Goal: Information Seeking & Learning: Learn about a topic

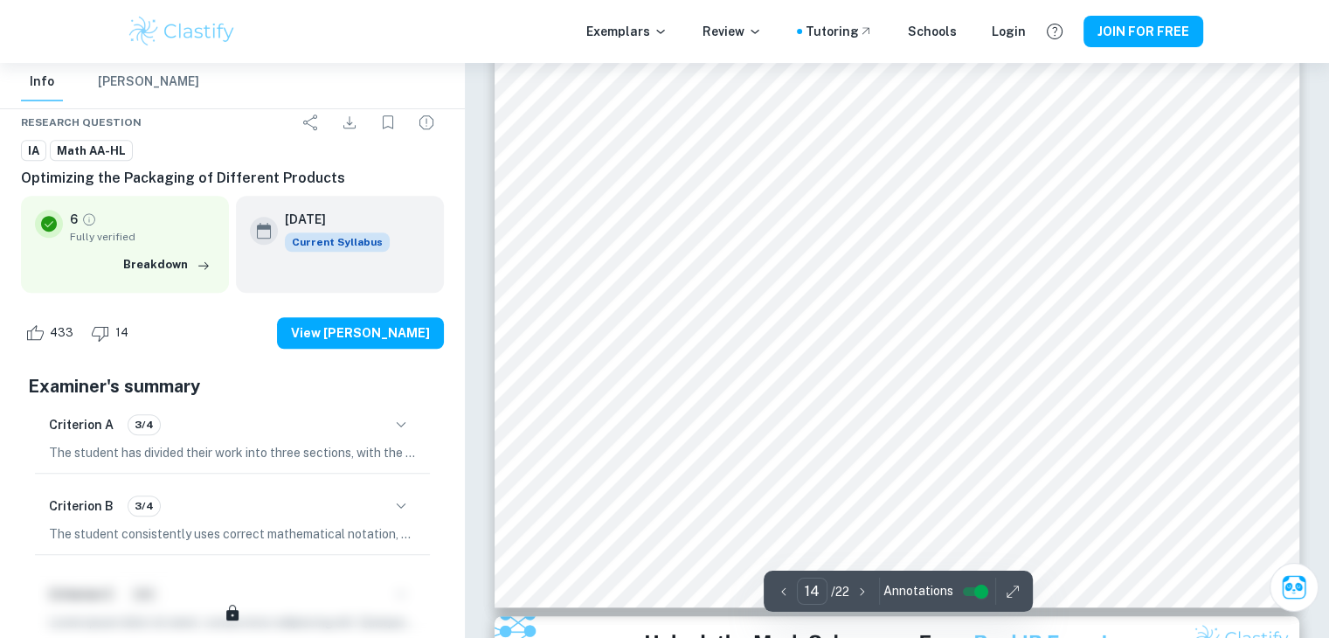
scroll to position [14659, 0]
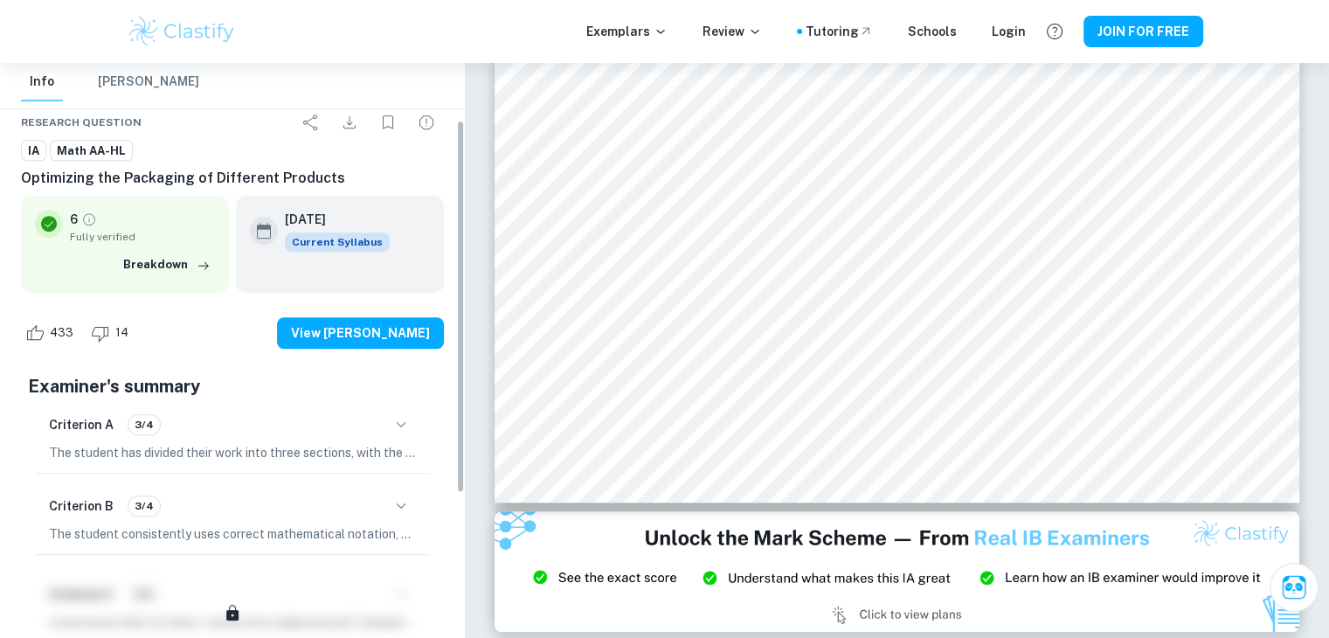
click at [462, 245] on div "IA Exemplars Optimizing the Packaging of Different Products Info Info [PERSON_N…" at bounding box center [232, 350] width 465 height 575
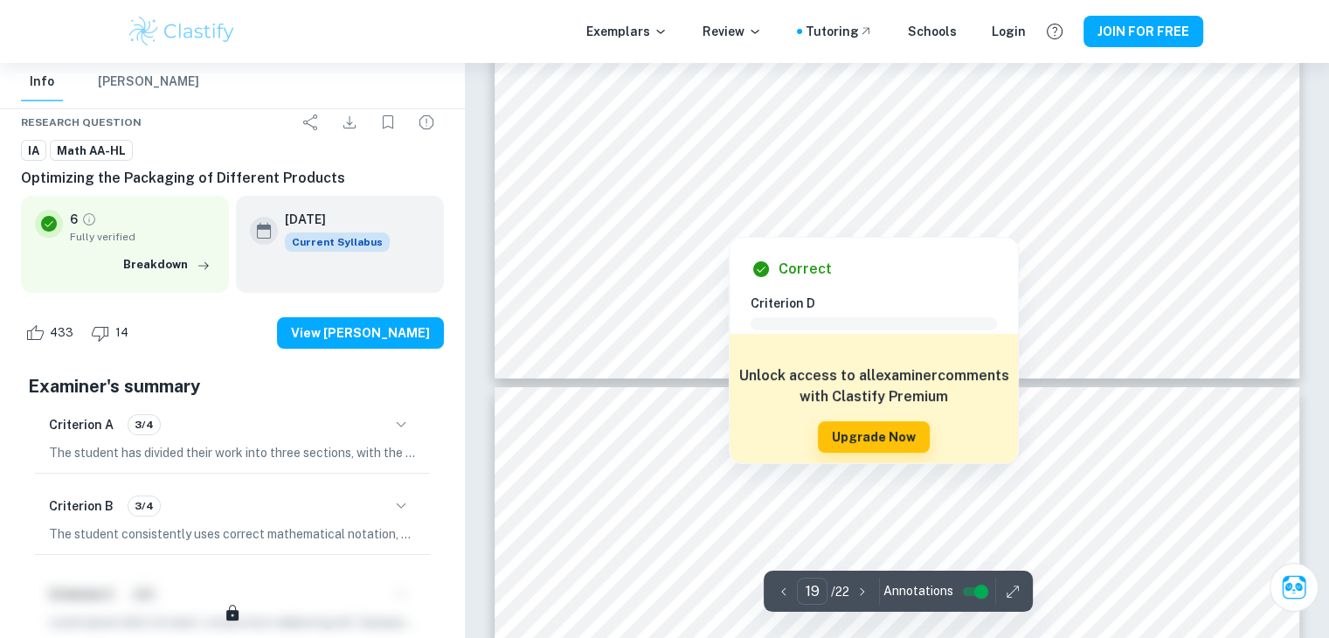
scroll to position [19900, 0]
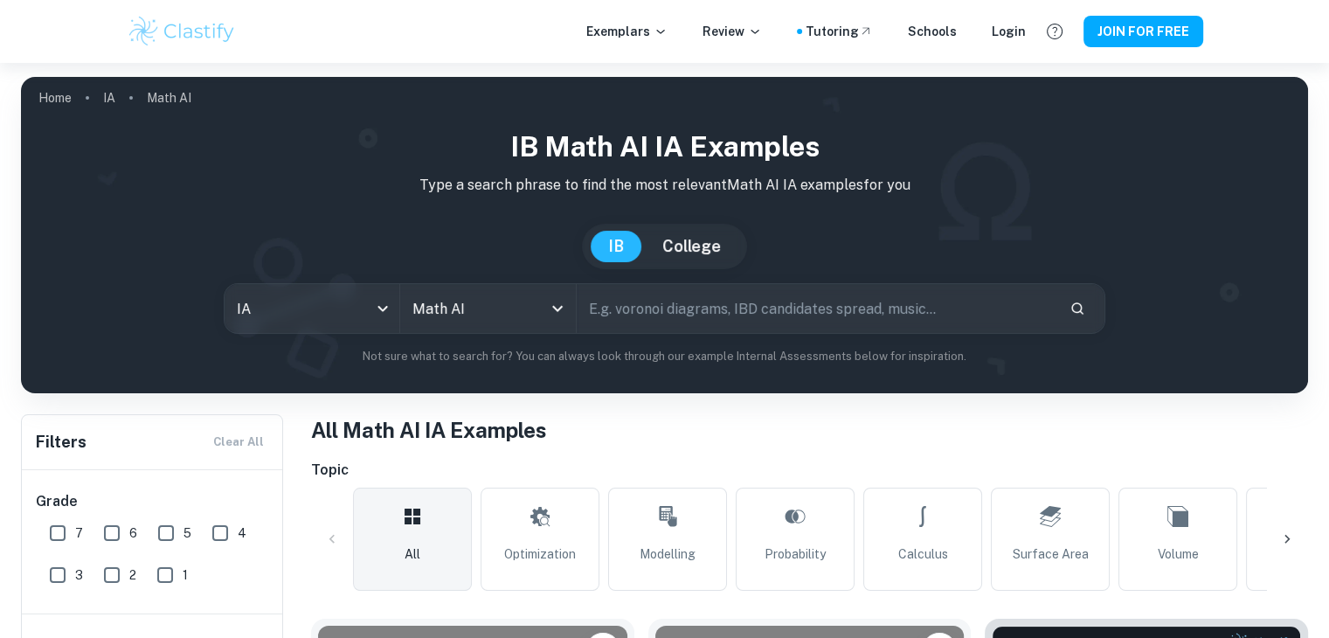
click at [629, 312] on input "text" at bounding box center [816, 308] width 479 height 49
type input "Packaging"
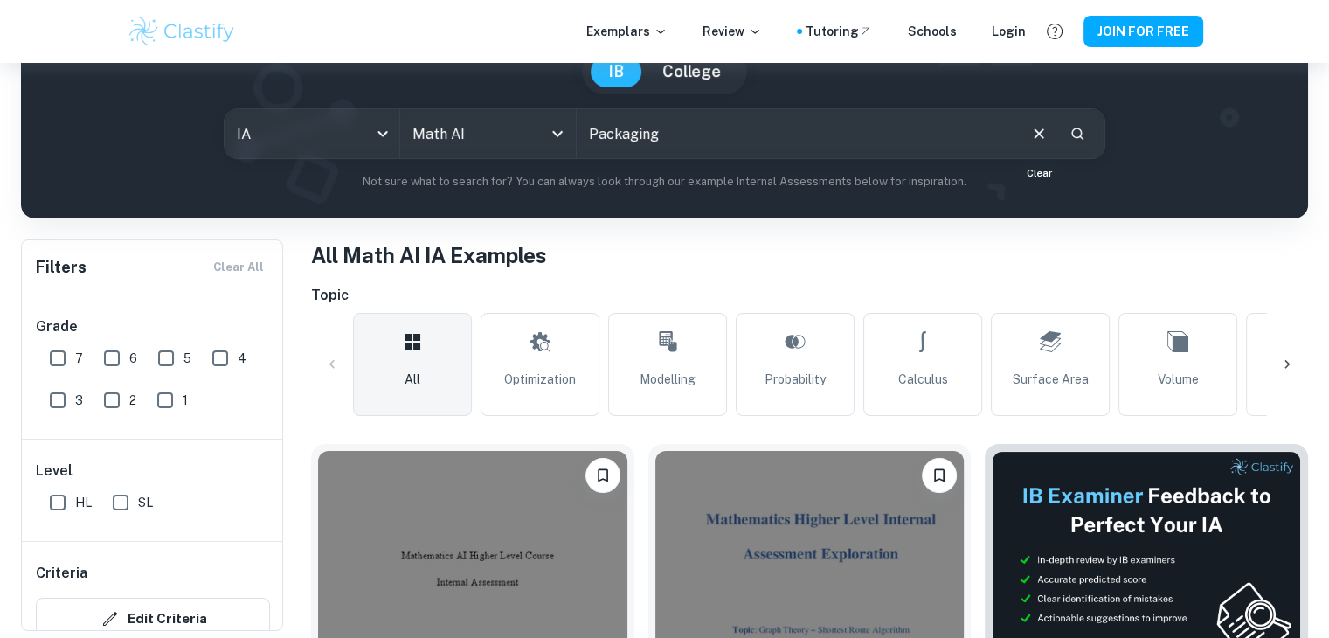
click at [1031, 126] on icon "Clear" at bounding box center [1038, 133] width 19 height 19
click at [76, 343] on label "7" at bounding box center [61, 358] width 43 height 35
click at [75, 343] on input "7" at bounding box center [57, 358] width 35 height 35
checkbox input "true"
click at [112, 348] on input "6" at bounding box center [111, 358] width 35 height 35
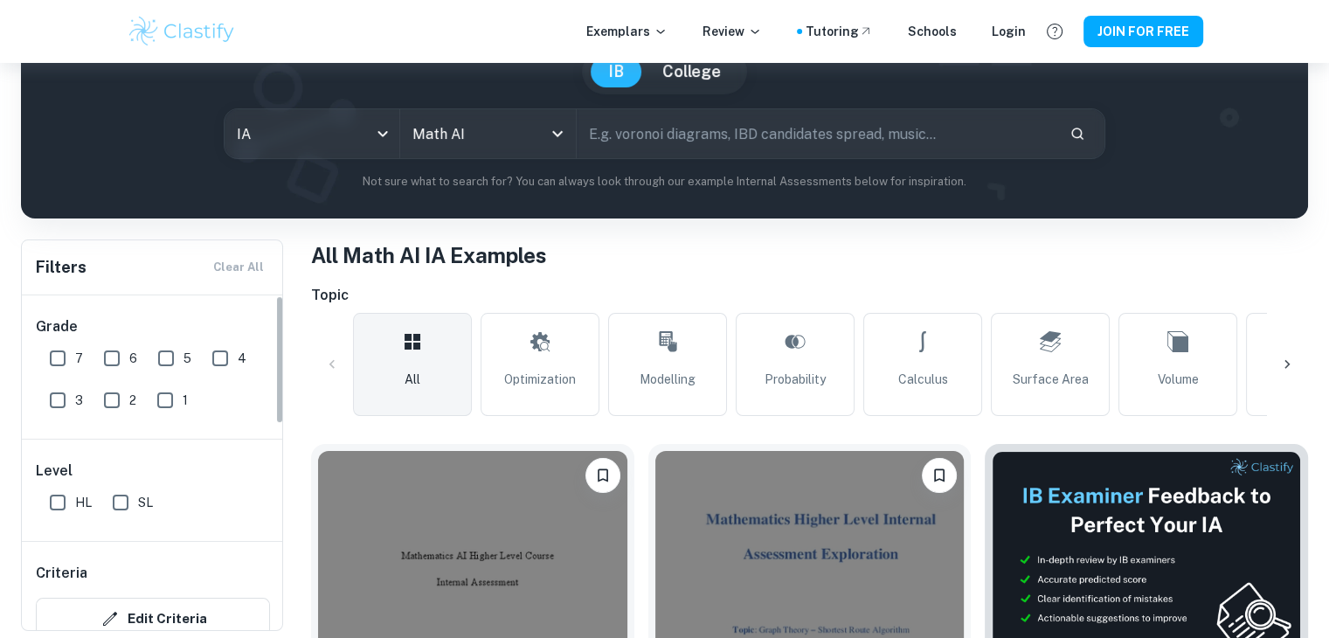
checkbox input "true"
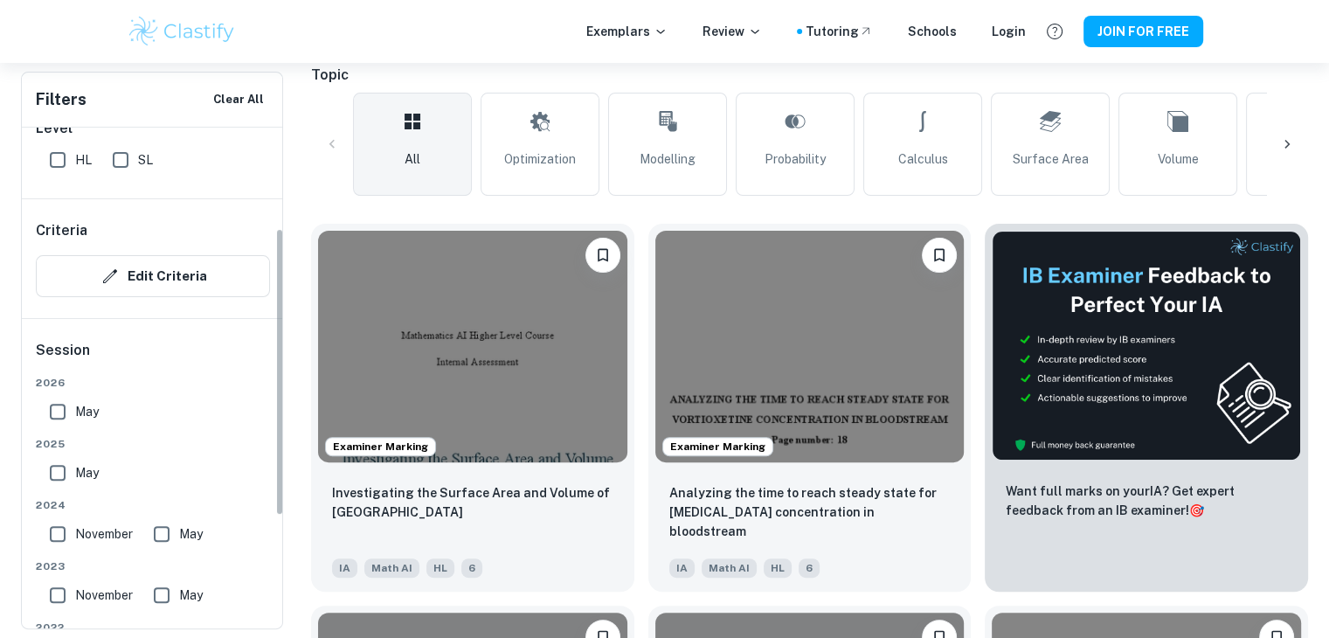
click at [92, 411] on span "May" at bounding box center [87, 411] width 24 height 19
click at [75, 411] on input "May" at bounding box center [57, 411] width 35 height 35
checkbox input "true"
click at [76, 459] on div "May" at bounding box center [78, 469] width 70 height 42
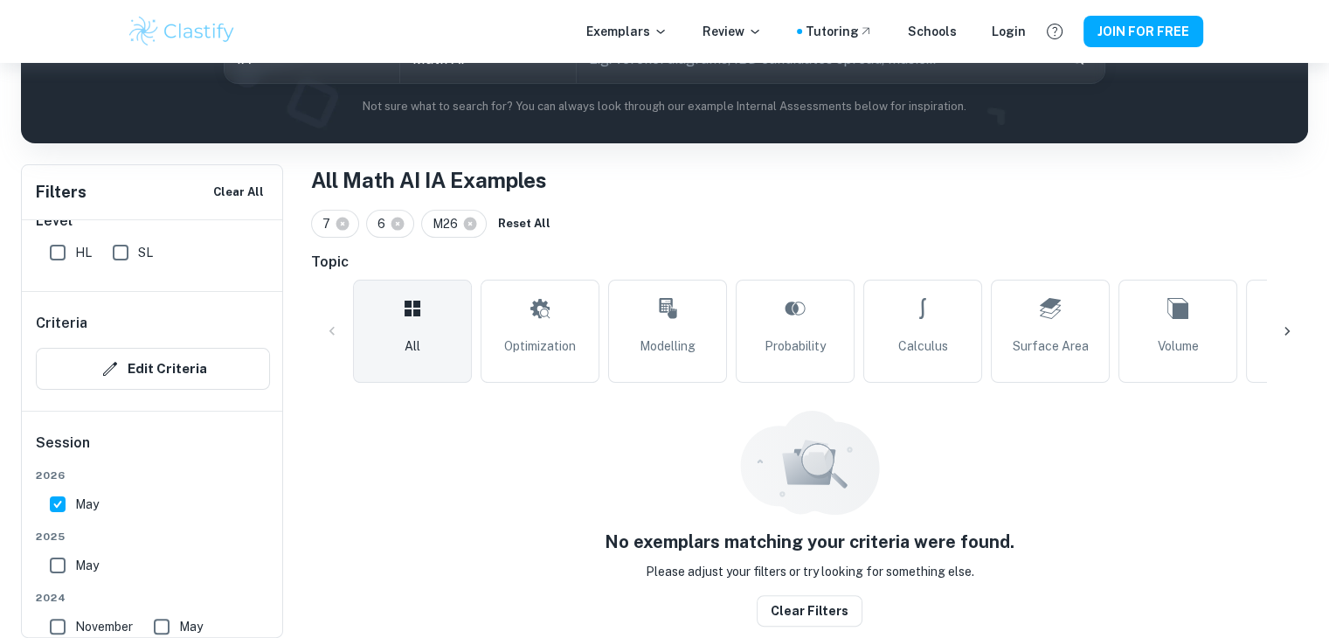
scroll to position [238, 0]
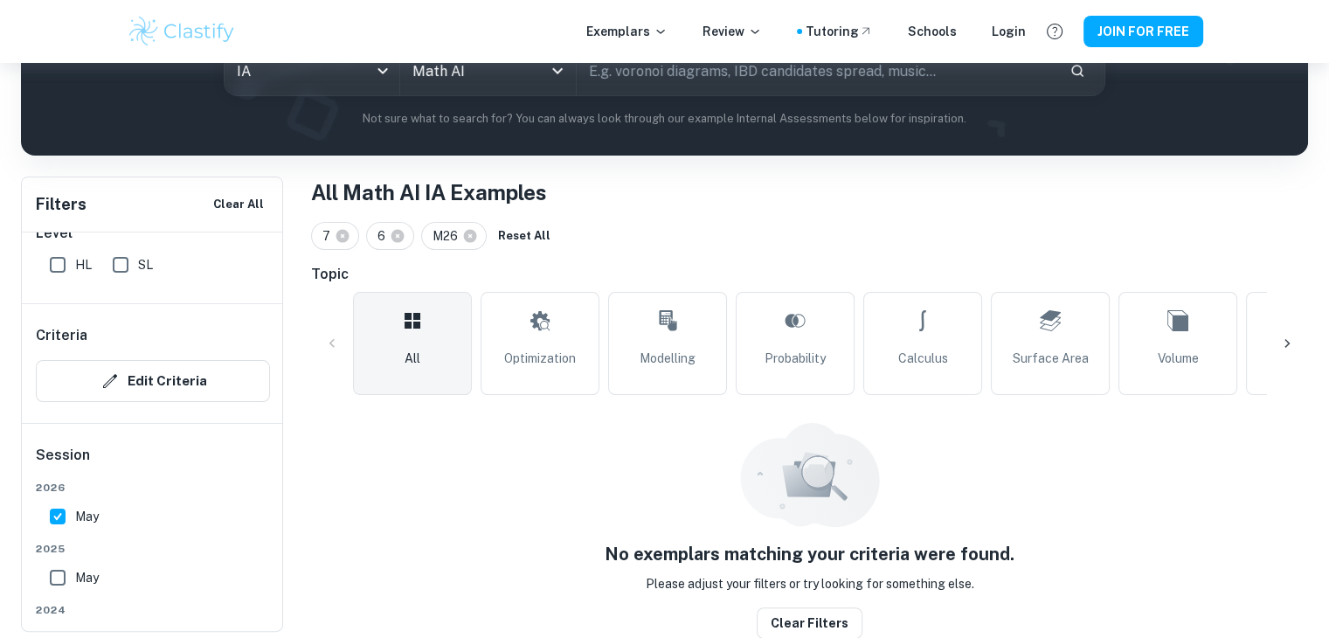
click at [63, 584] on input "May" at bounding box center [57, 577] width 35 height 35
checkbox input "true"
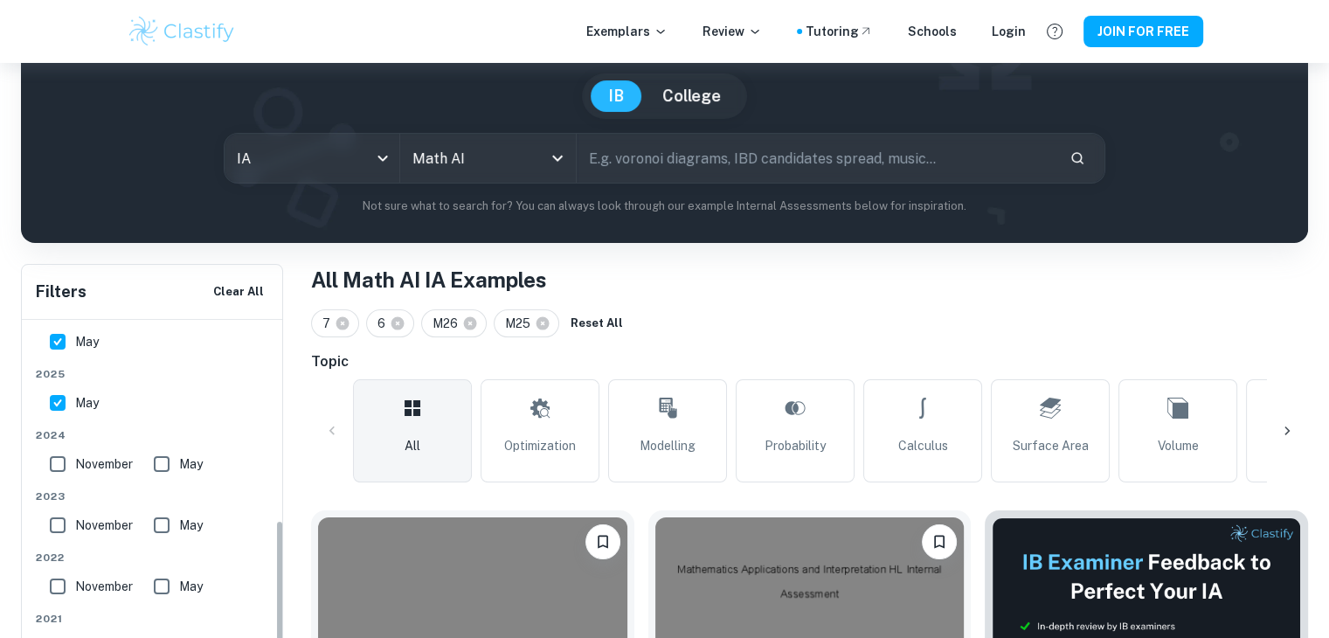
scroll to position [63, 0]
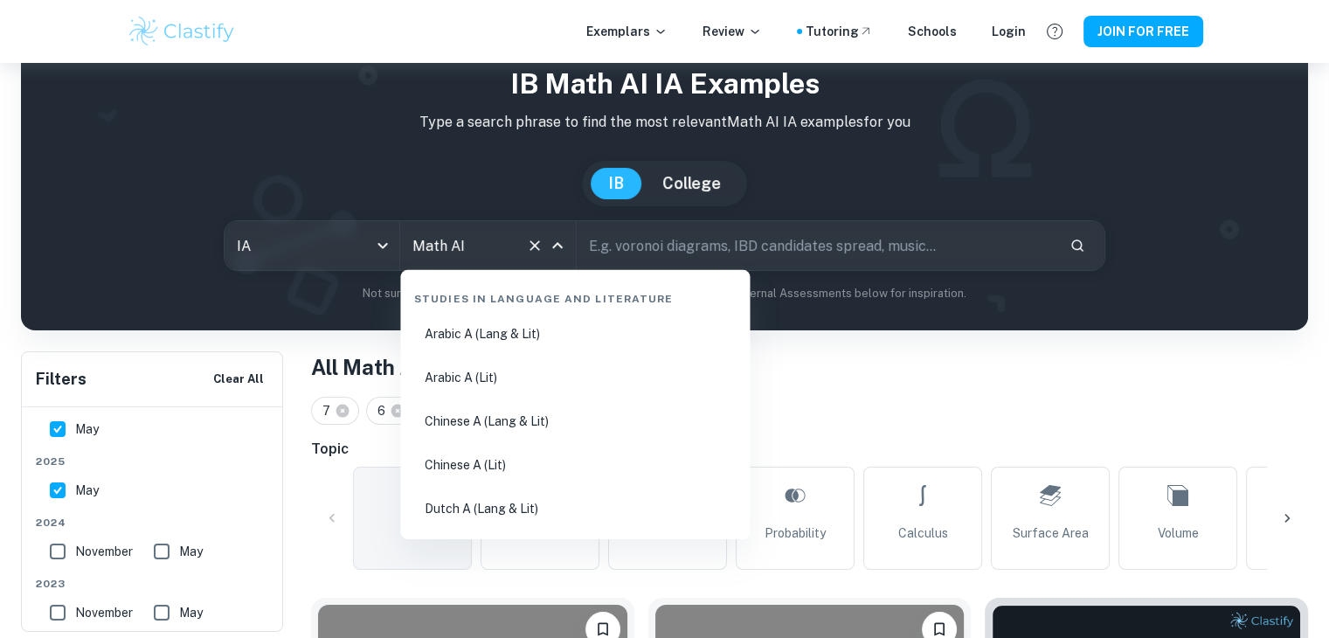
click at [439, 239] on input "Math AI" at bounding box center [463, 245] width 110 height 33
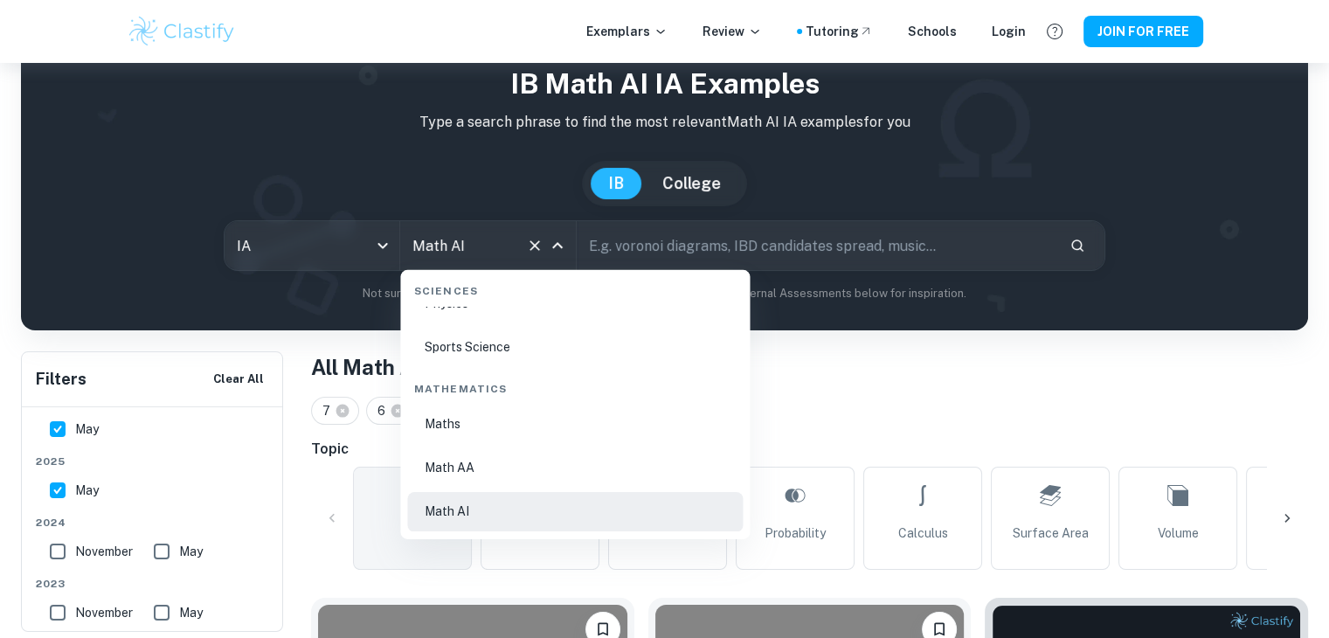
click at [475, 487] on ul "Maths Math AA Math AI" at bounding box center [574, 468] width 335 height 128
click at [484, 458] on li "Math AA" at bounding box center [574, 468] width 335 height 40
type input "Math AA"
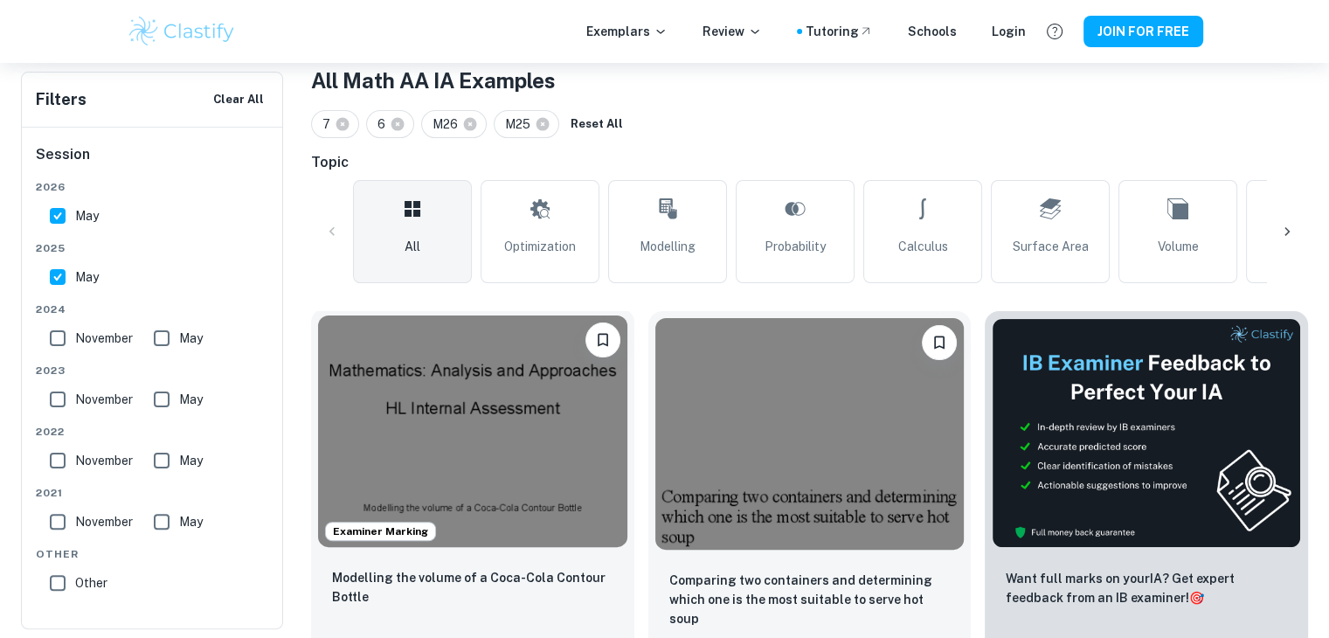
scroll to position [524, 0]
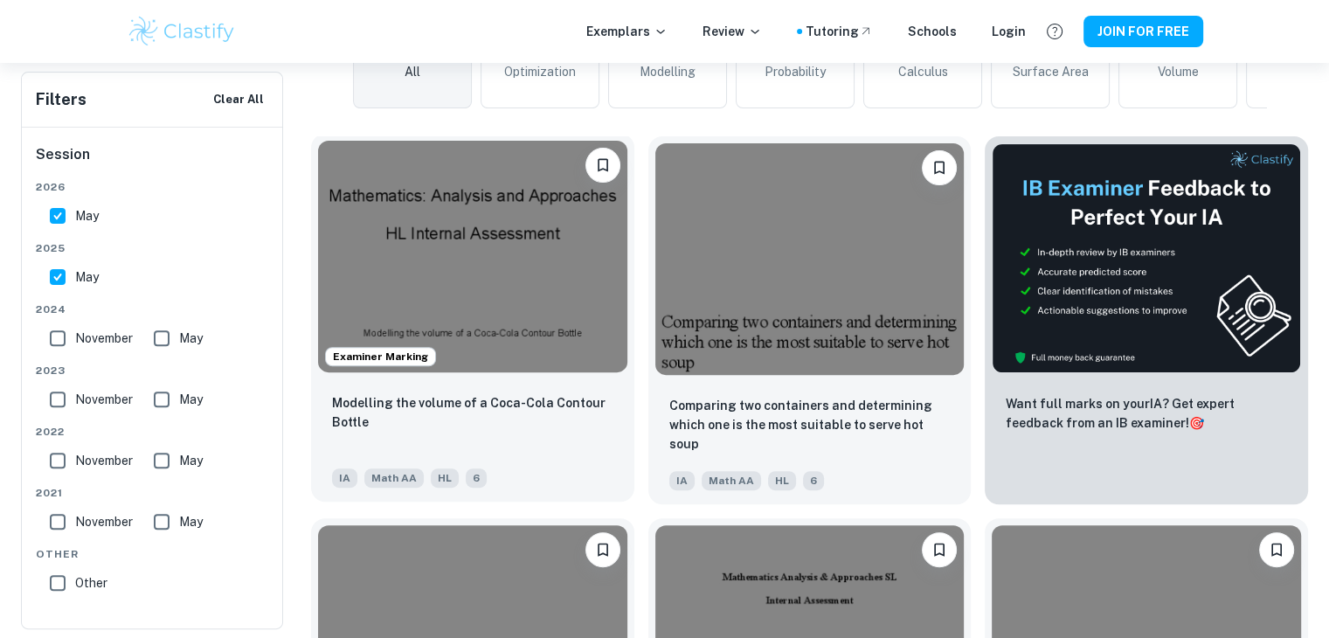
click at [480, 314] on img at bounding box center [472, 256] width 309 height 231
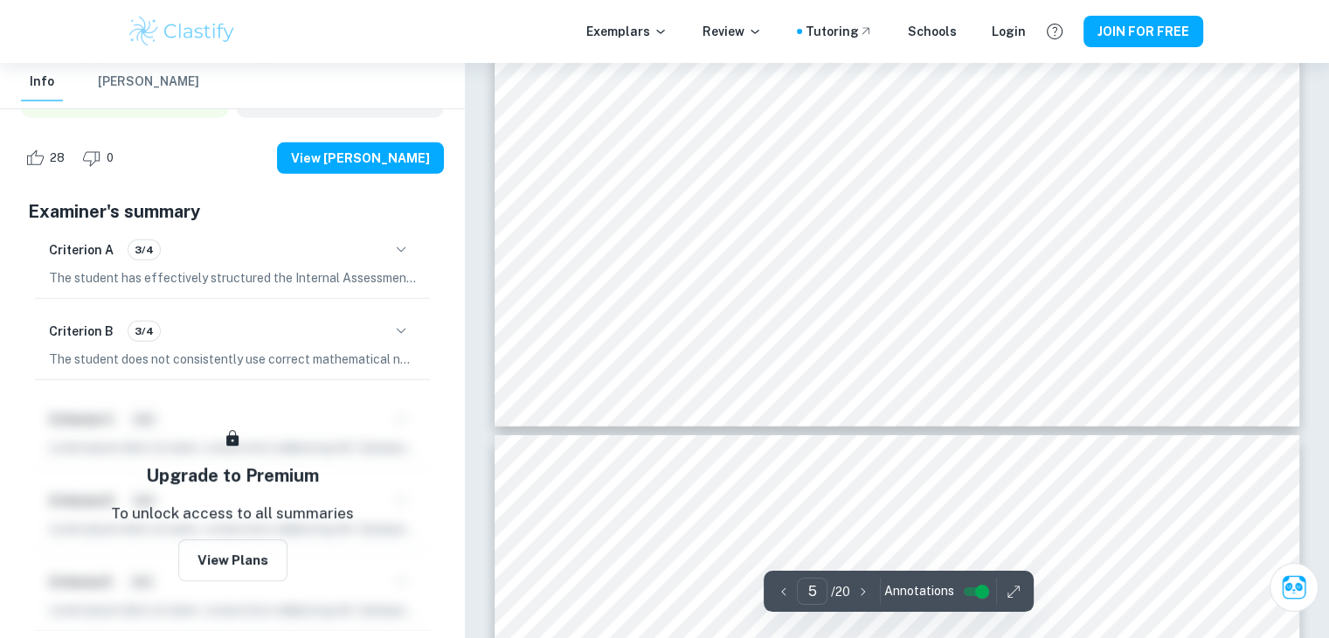
scroll to position [309, 0]
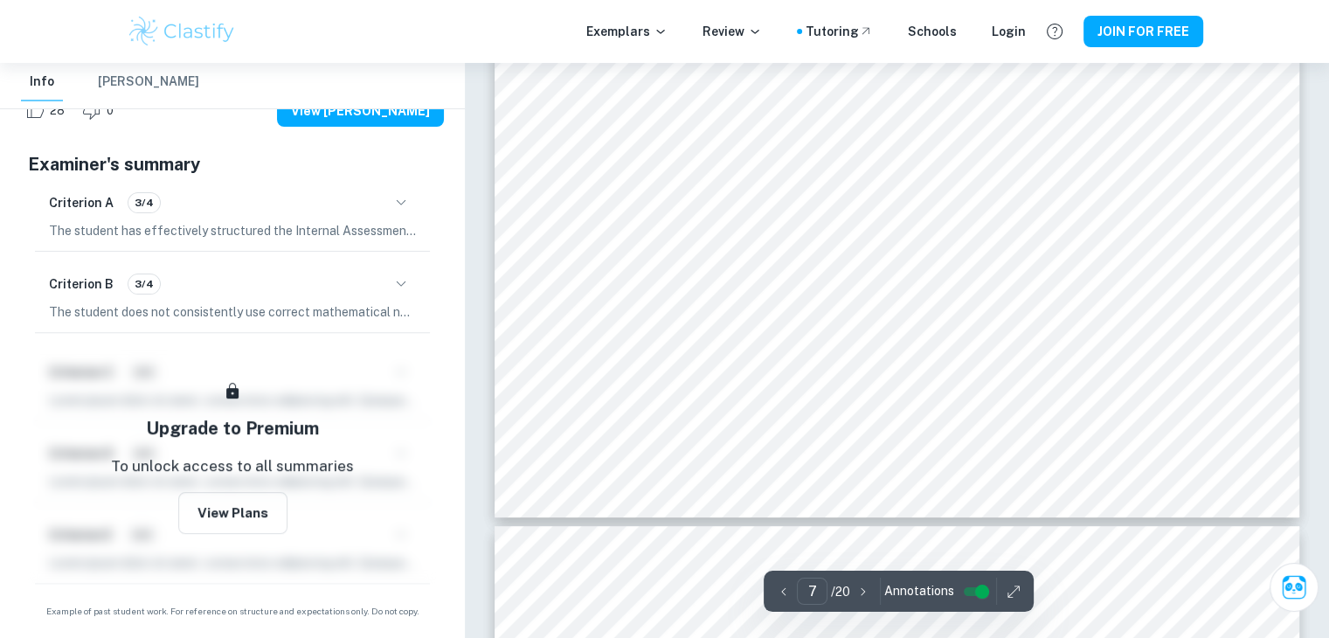
type input "8"
